Goal: Task Accomplishment & Management: Use online tool/utility

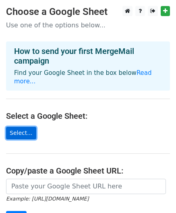
click at [22, 127] on link "Select..." at bounding box center [21, 133] width 30 height 12
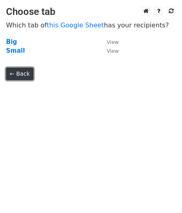
click at [19, 73] on link "← Back" at bounding box center [19, 74] width 27 height 12
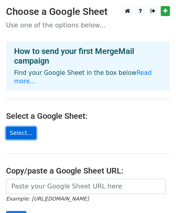
click at [21, 127] on link "Select..." at bounding box center [21, 133] width 30 height 12
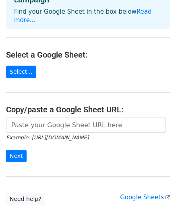
scroll to position [80, 0]
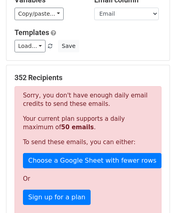
scroll to position [80, 0]
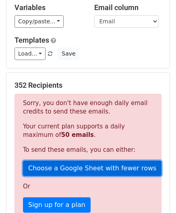
click at [99, 164] on link "Choose a Google Sheet with fewer rows" at bounding box center [92, 167] width 138 height 15
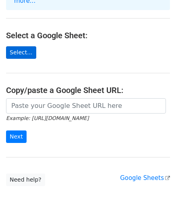
scroll to position [80, 0]
click at [14, 46] on link "Select..." at bounding box center [21, 52] width 30 height 12
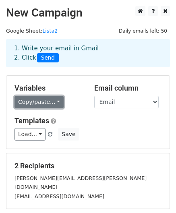
click at [54, 103] on link "Copy/paste..." at bounding box center [38, 102] width 49 height 12
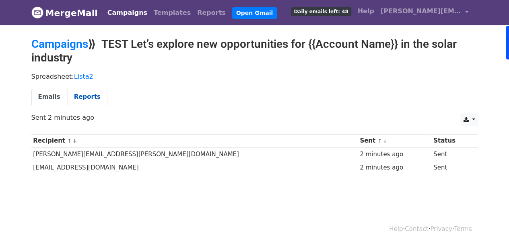
click at [79, 102] on link "Reports" at bounding box center [87, 97] width 40 height 16
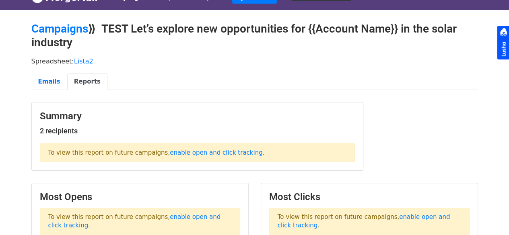
scroll to position [6, 0]
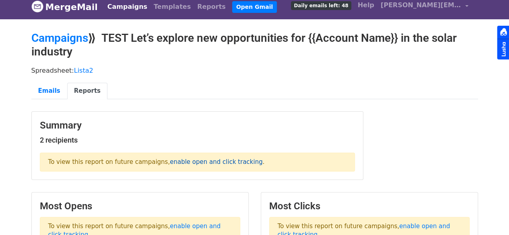
click at [175, 161] on link "enable open and click tracking" at bounding box center [216, 161] width 93 height 7
